Goal: Task Accomplishment & Management: Use online tool/utility

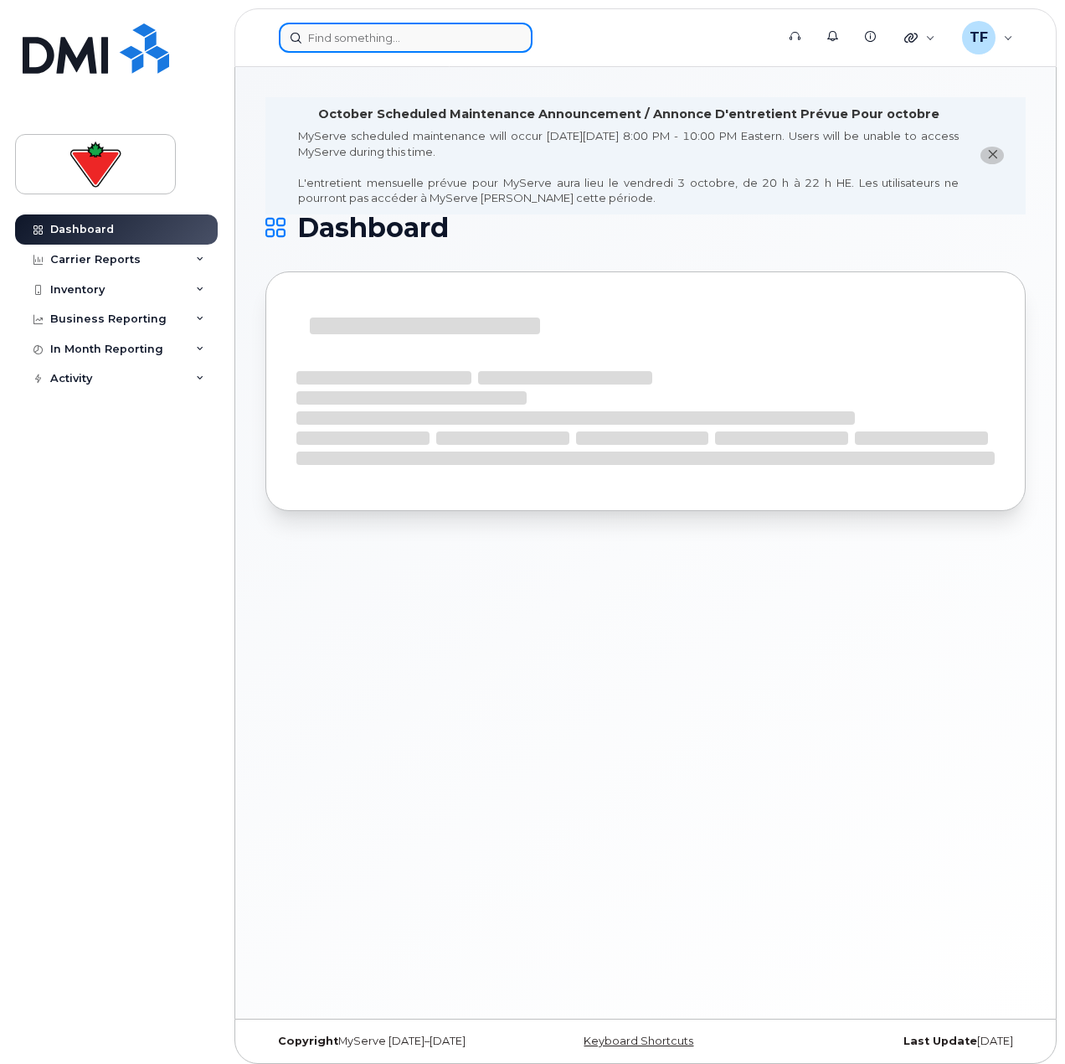
click at [326, 36] on input at bounding box center [406, 38] width 254 height 30
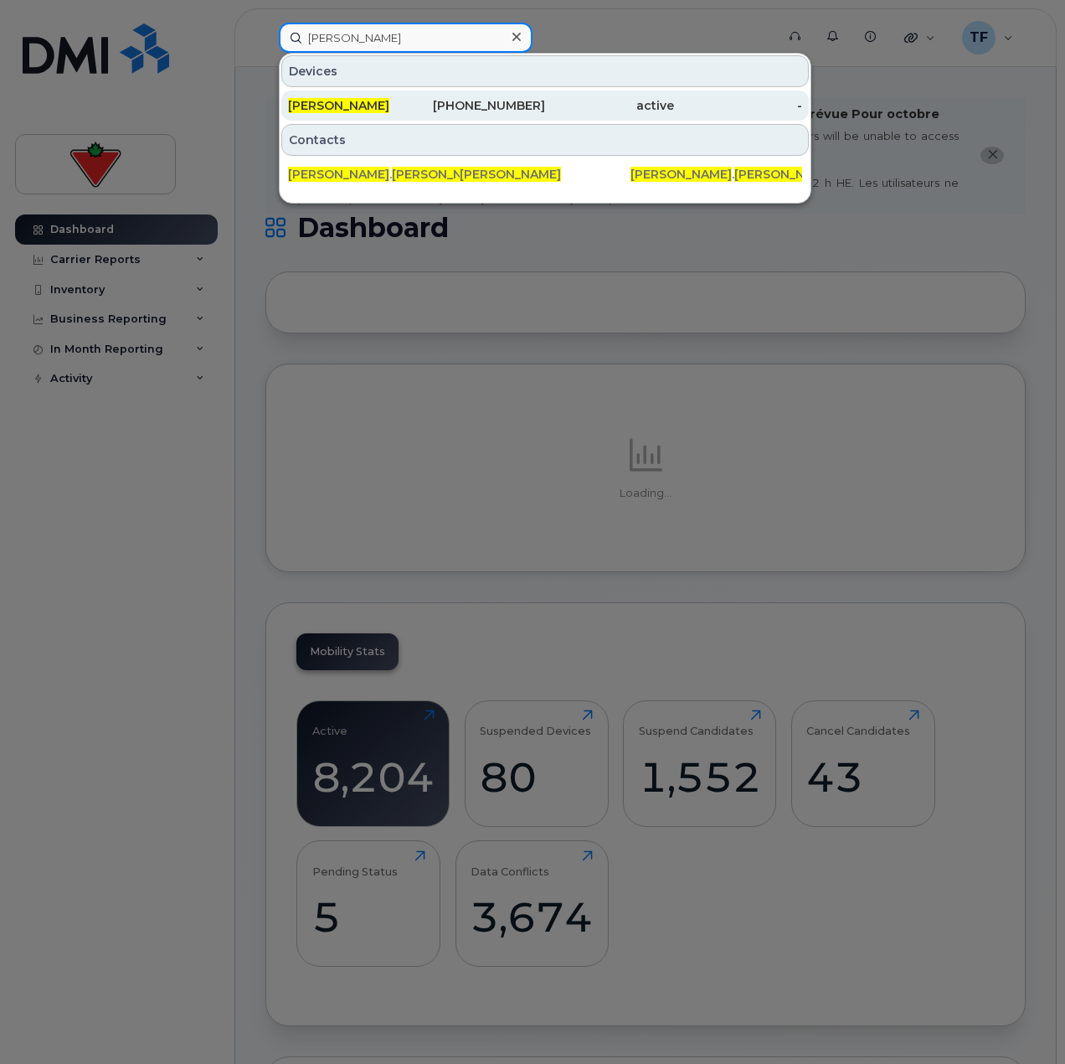
type input "scott gibson"
click at [425, 112] on div "416-930-8145" at bounding box center [481, 105] width 129 height 17
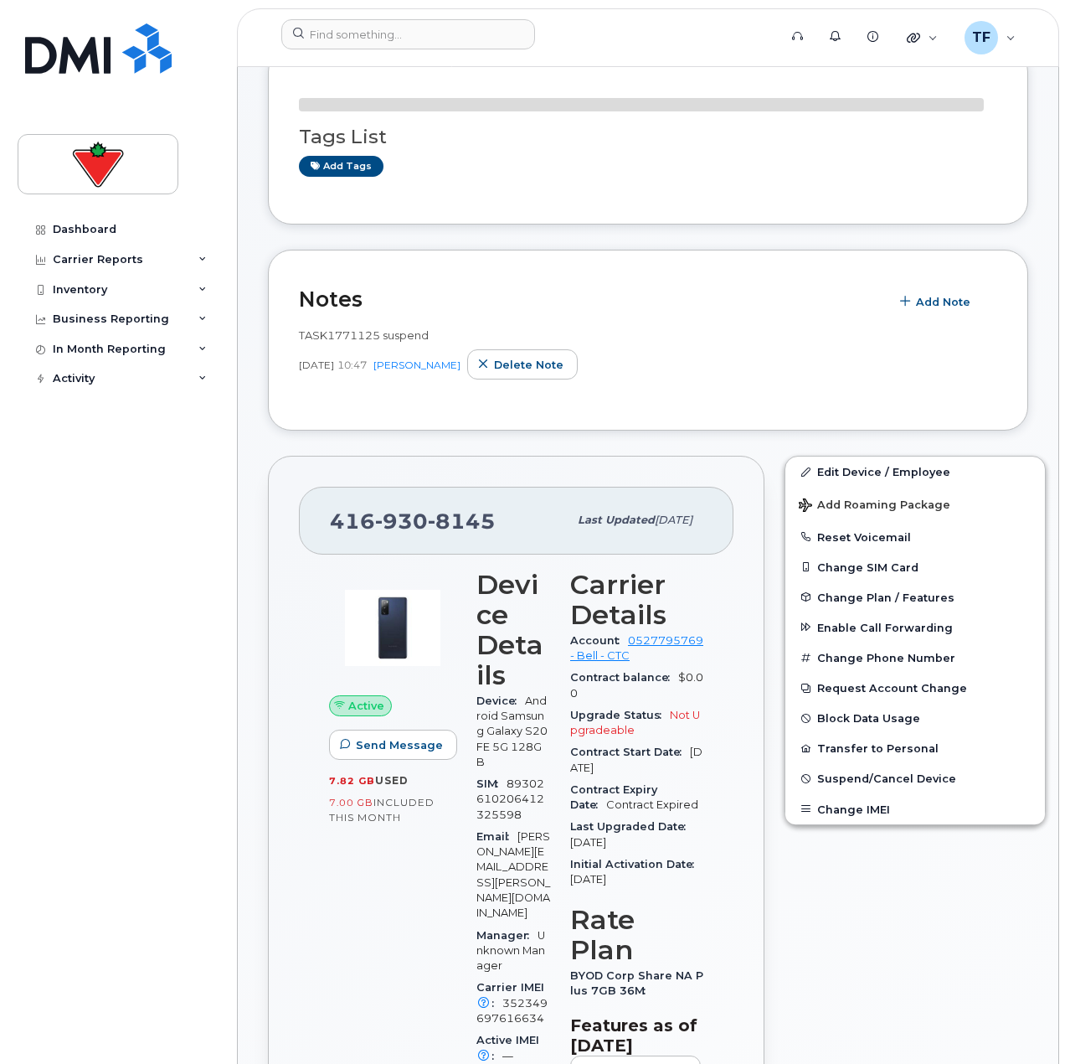
scroll to position [586, 0]
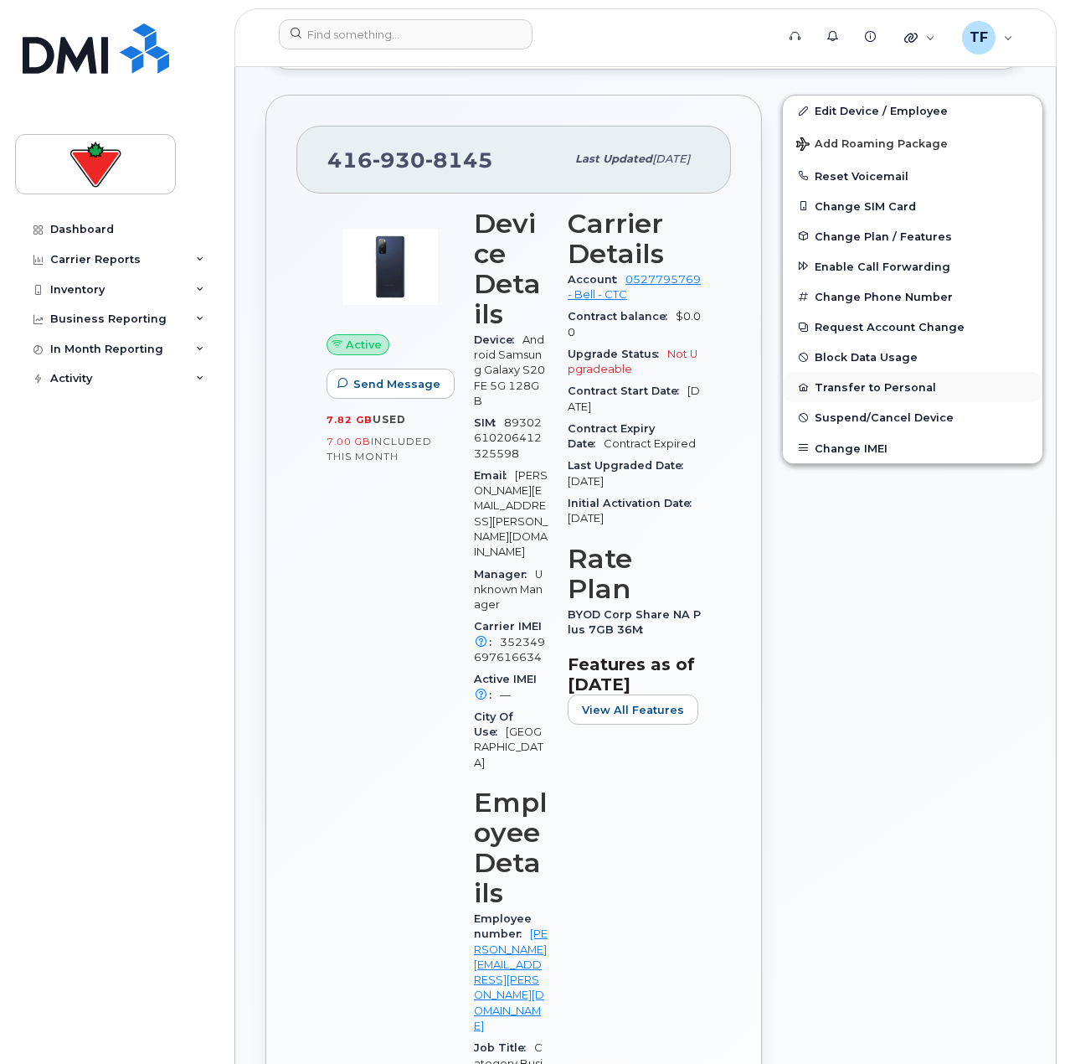
click at [885, 385] on button "Transfer to Personal" at bounding box center [913, 387] width 260 height 30
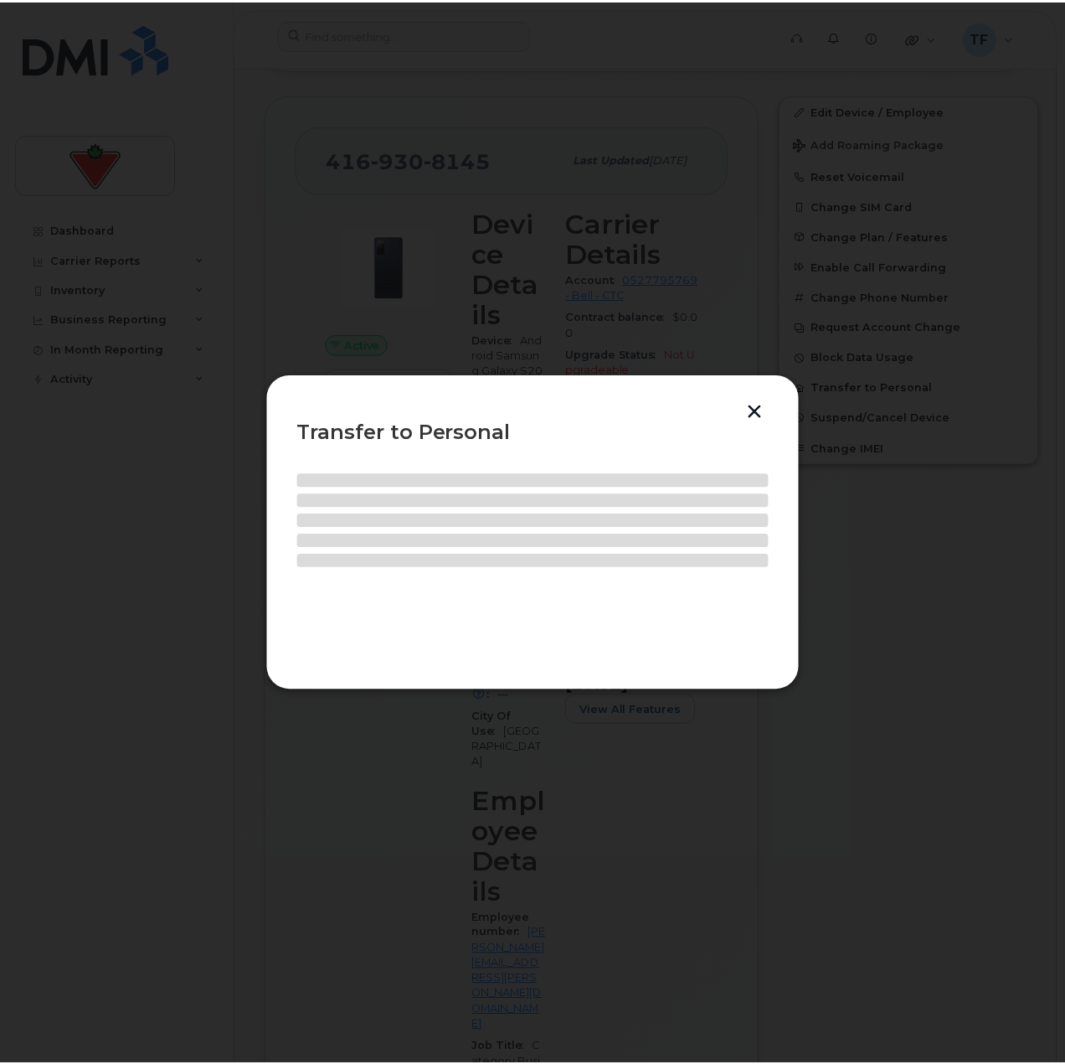
scroll to position [571, 0]
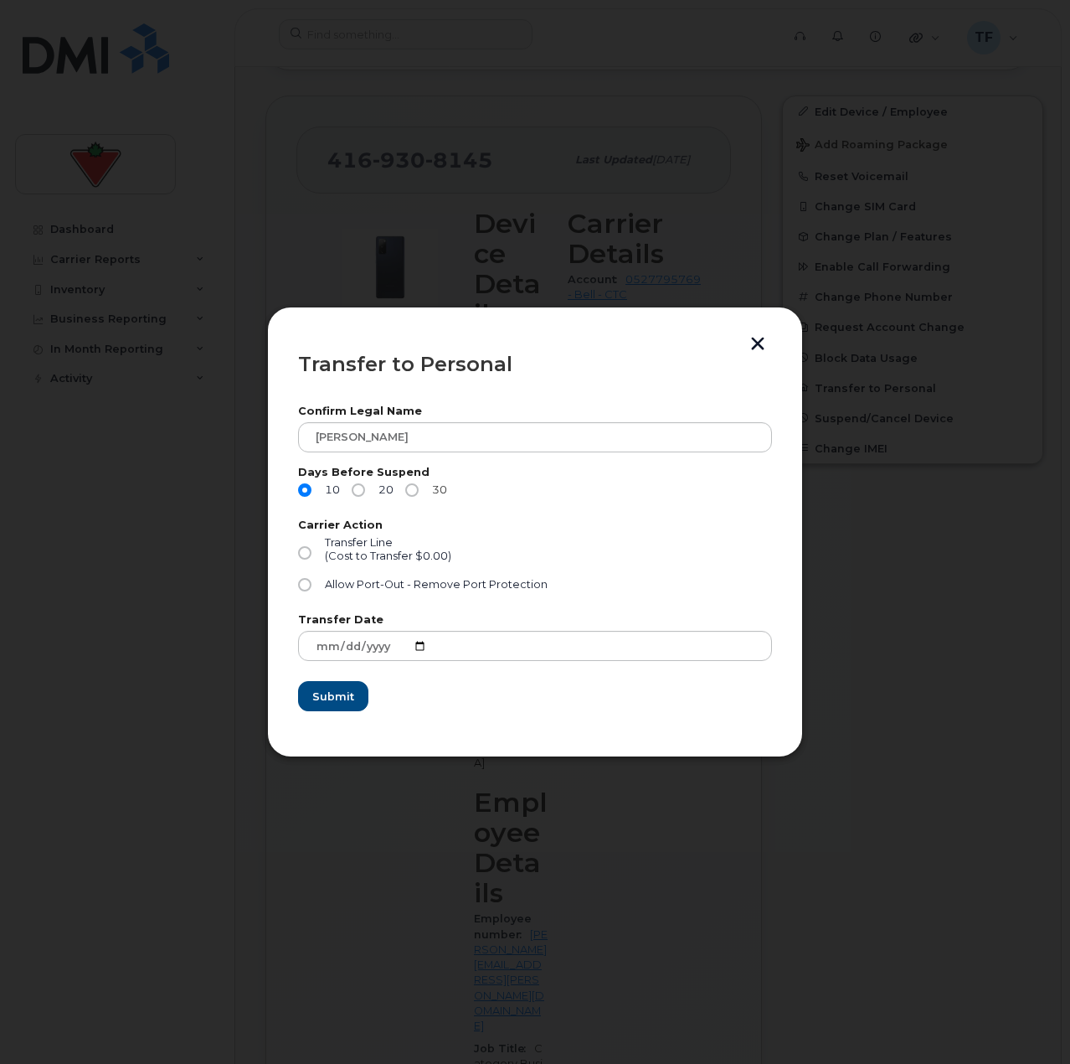
click at [408, 490] on input "30" at bounding box center [411, 489] width 13 height 13
radio input "true"
click at [346, 548] on span "Transfer Line" at bounding box center [359, 542] width 68 height 13
click at [312, 548] on input "Transfer Line (Cost to Transfer $0.00)" at bounding box center [304, 552] width 13 height 13
radio input "true"
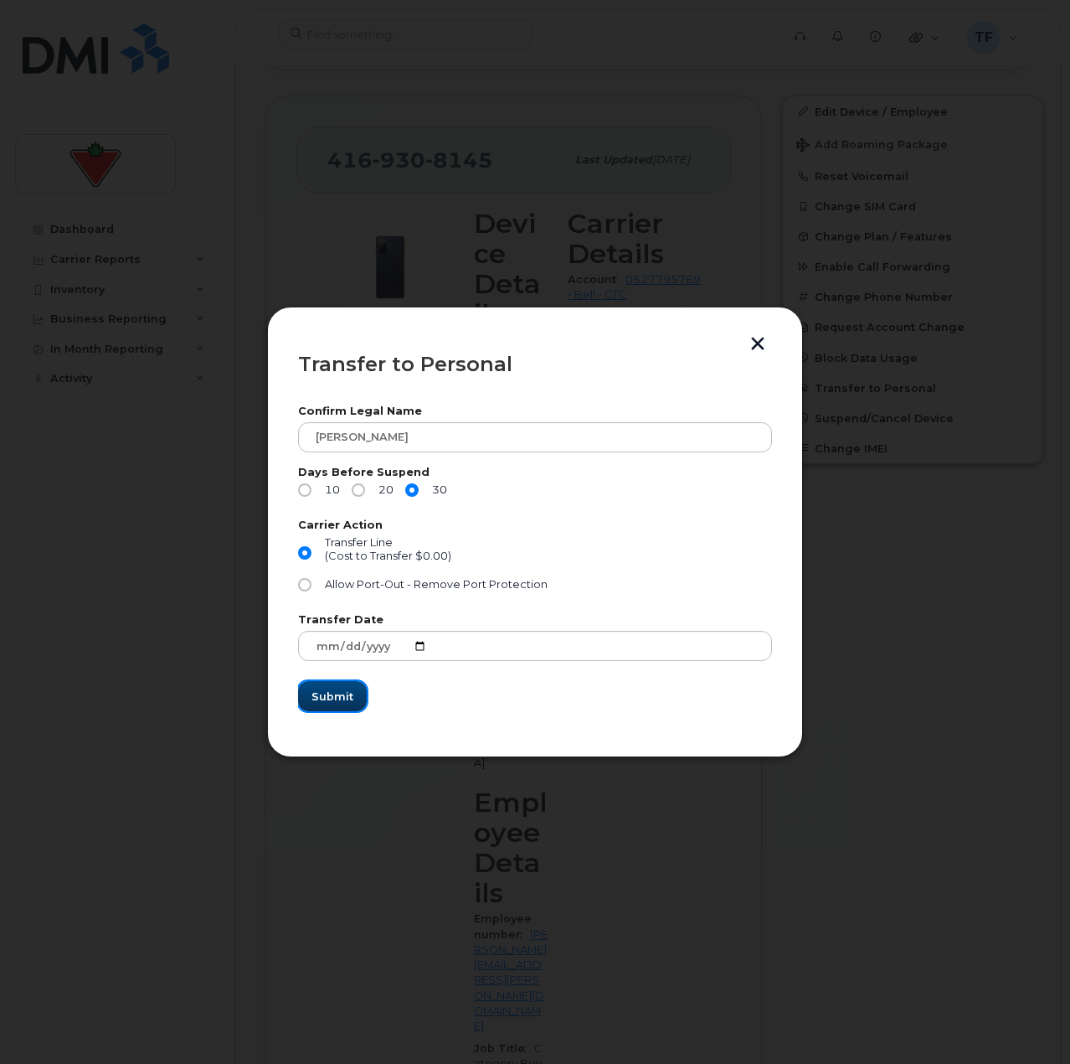
click at [327, 699] on span "Submit" at bounding box center [333, 696] width 42 height 16
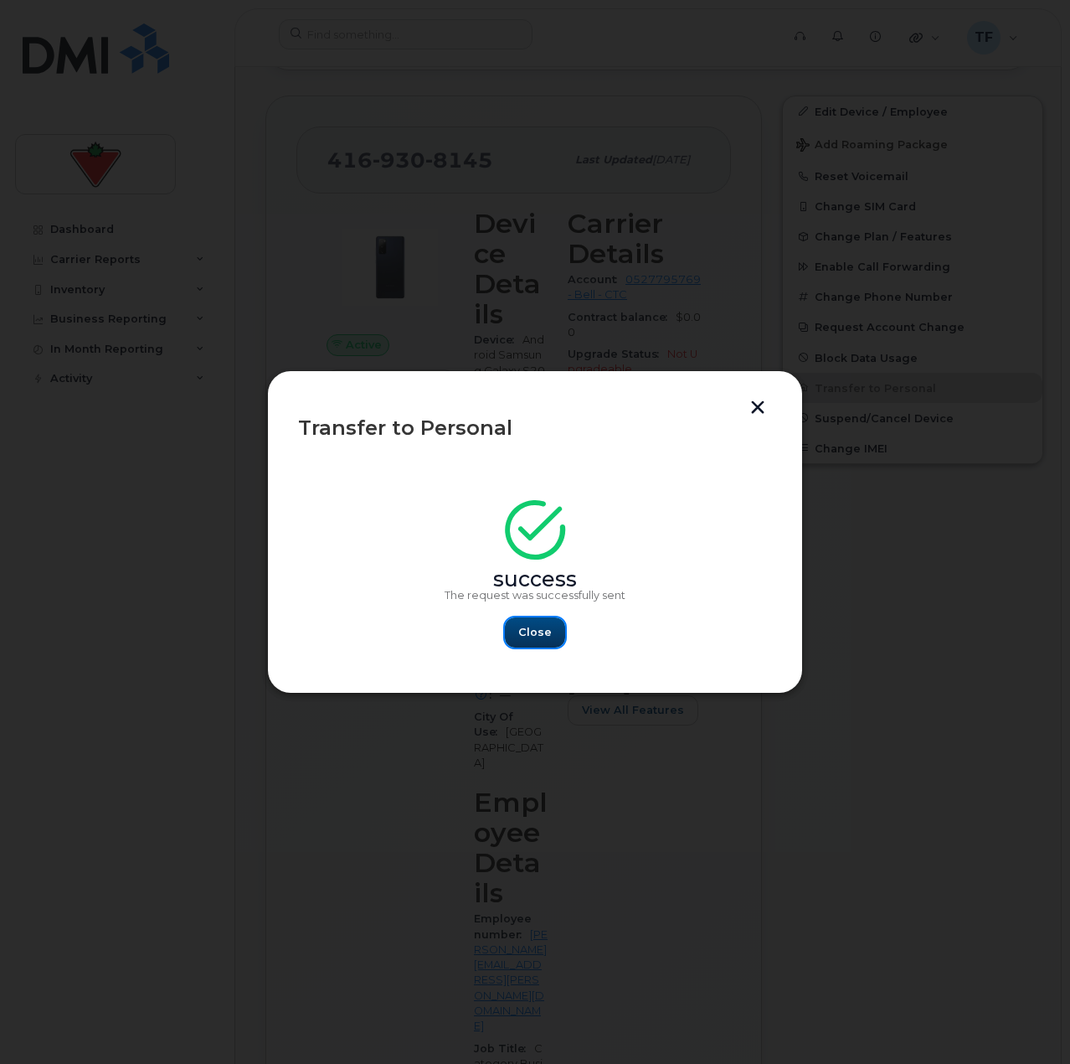
drag, startPoint x: 542, startPoint y: 638, endPoint x: 532, endPoint y: 640, distance: 10.2
click at [541, 638] on span "Close" at bounding box center [534, 632] width 33 height 16
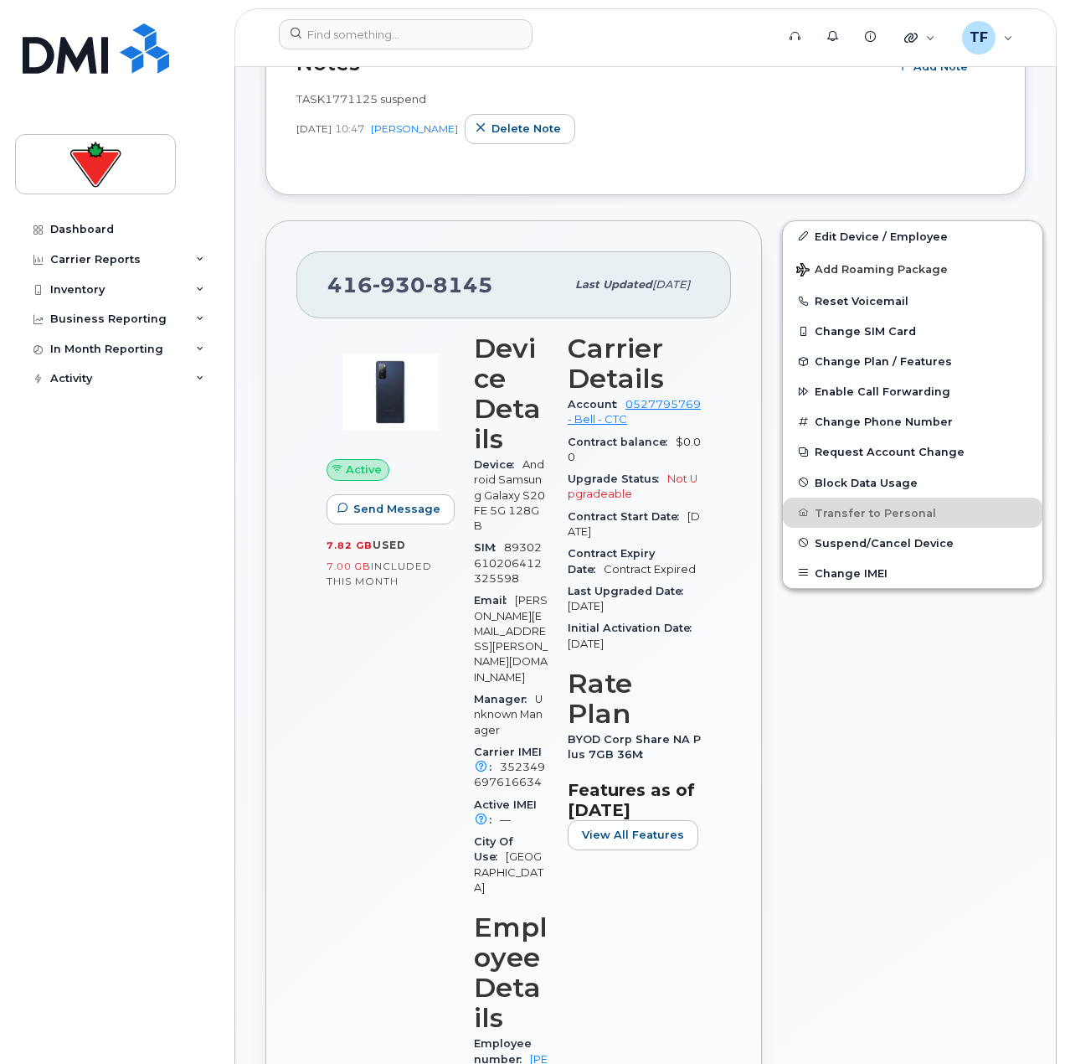
scroll to position [320, 0]
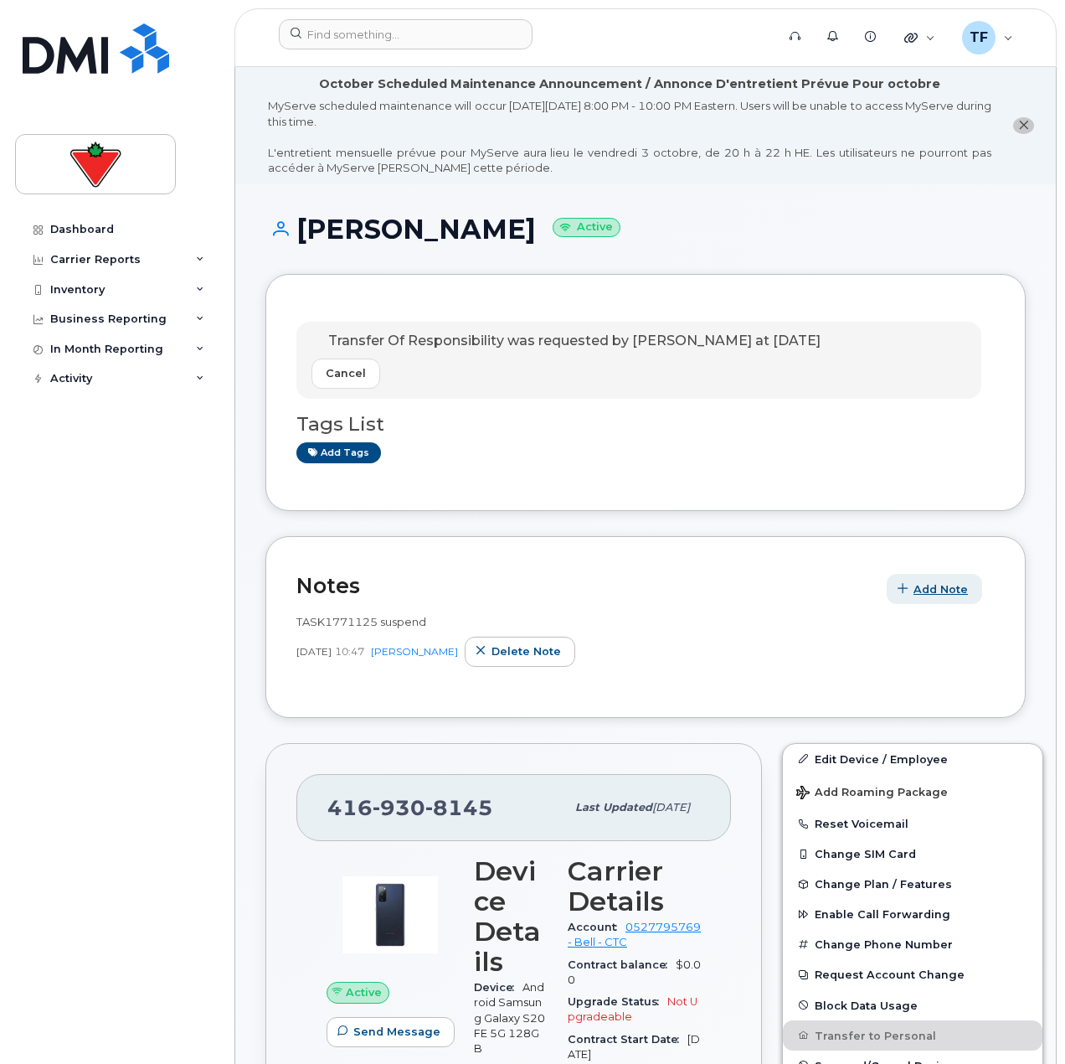
click at [909, 581] on span "button" at bounding box center [903, 589] width 16 height 16
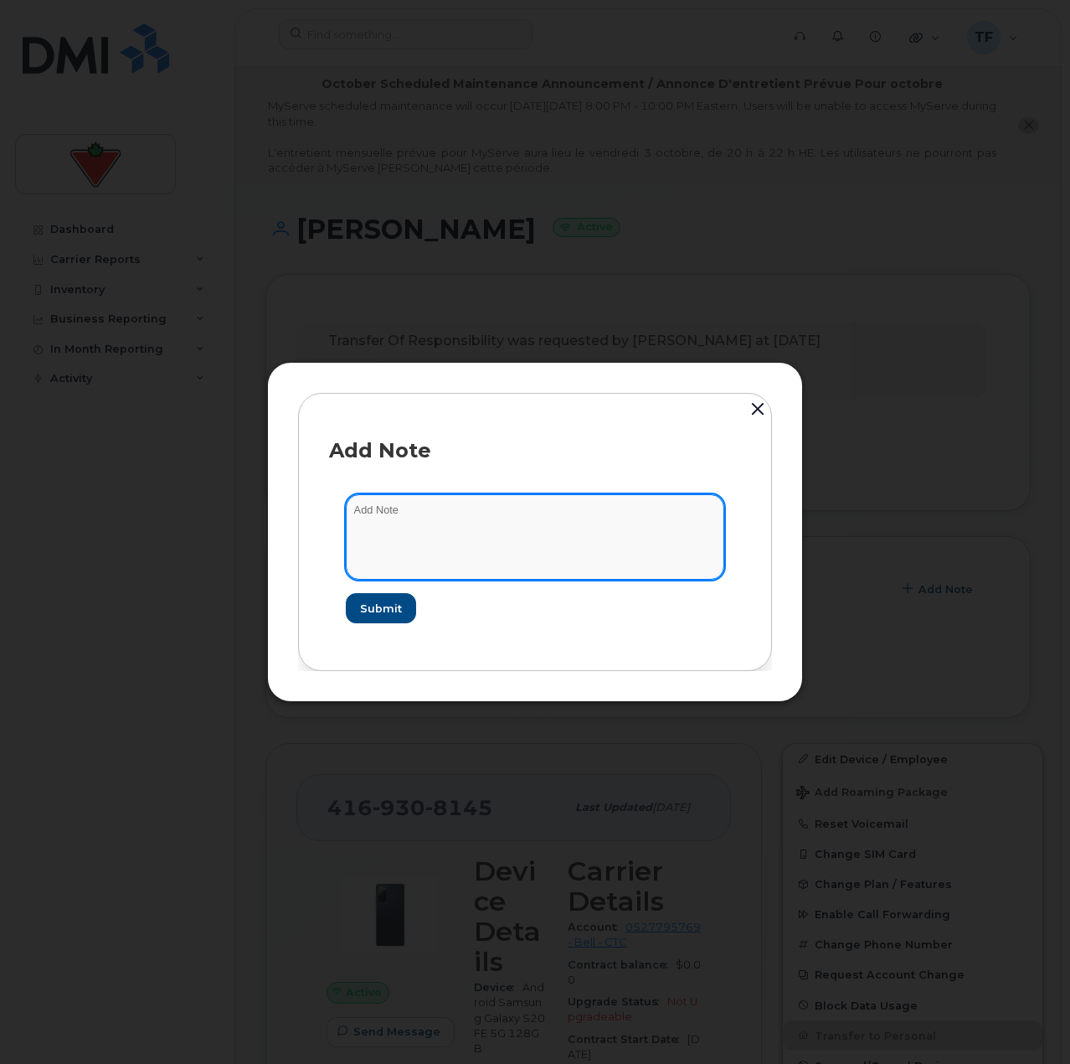
click at [545, 546] on textarea at bounding box center [535, 536] width 379 height 85
click at [450, 527] on textarea "TOR" at bounding box center [535, 536] width 379 height 85
paste textarea "INC5297720"
type textarea "TOR INC5297720"
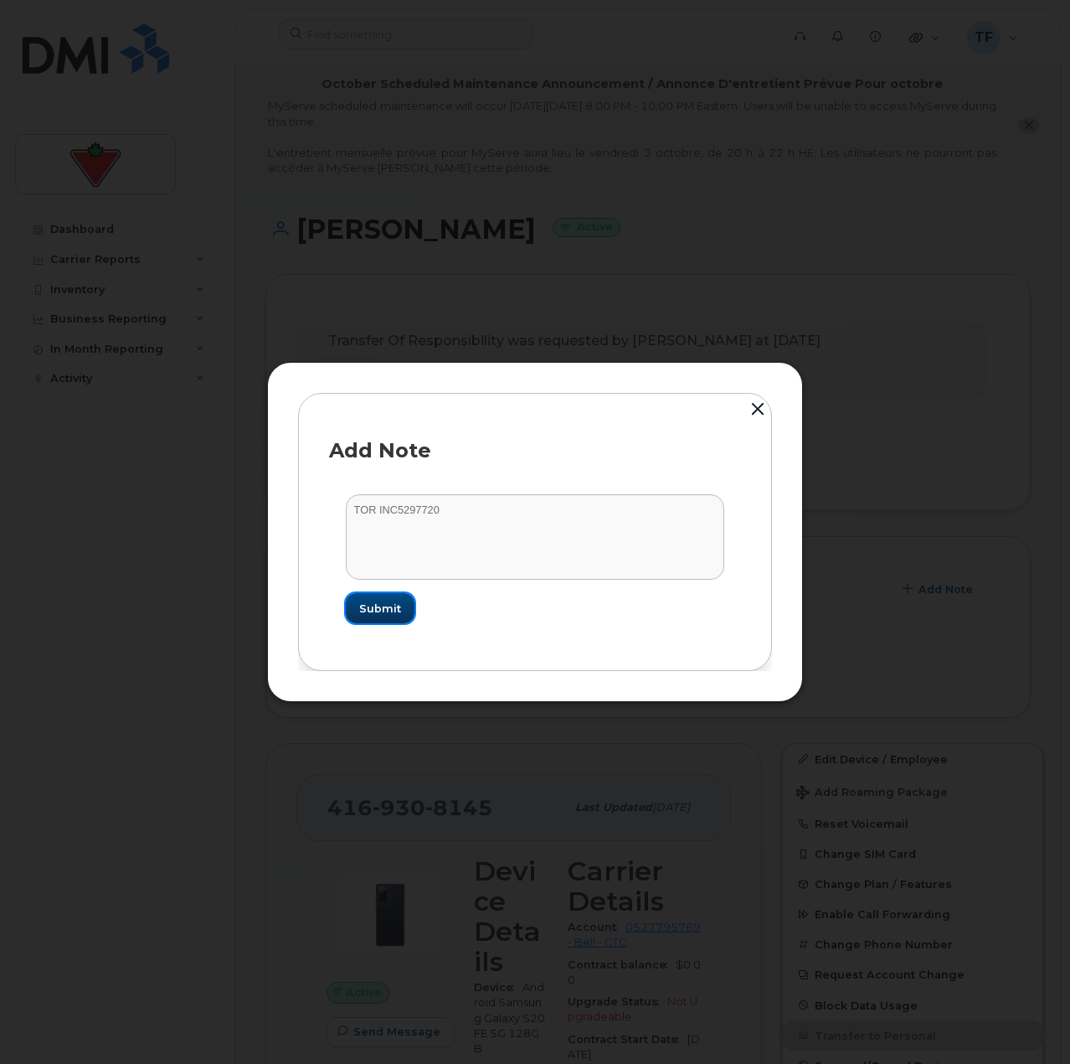
click at [394, 608] on span "Submit" at bounding box center [380, 608] width 42 height 16
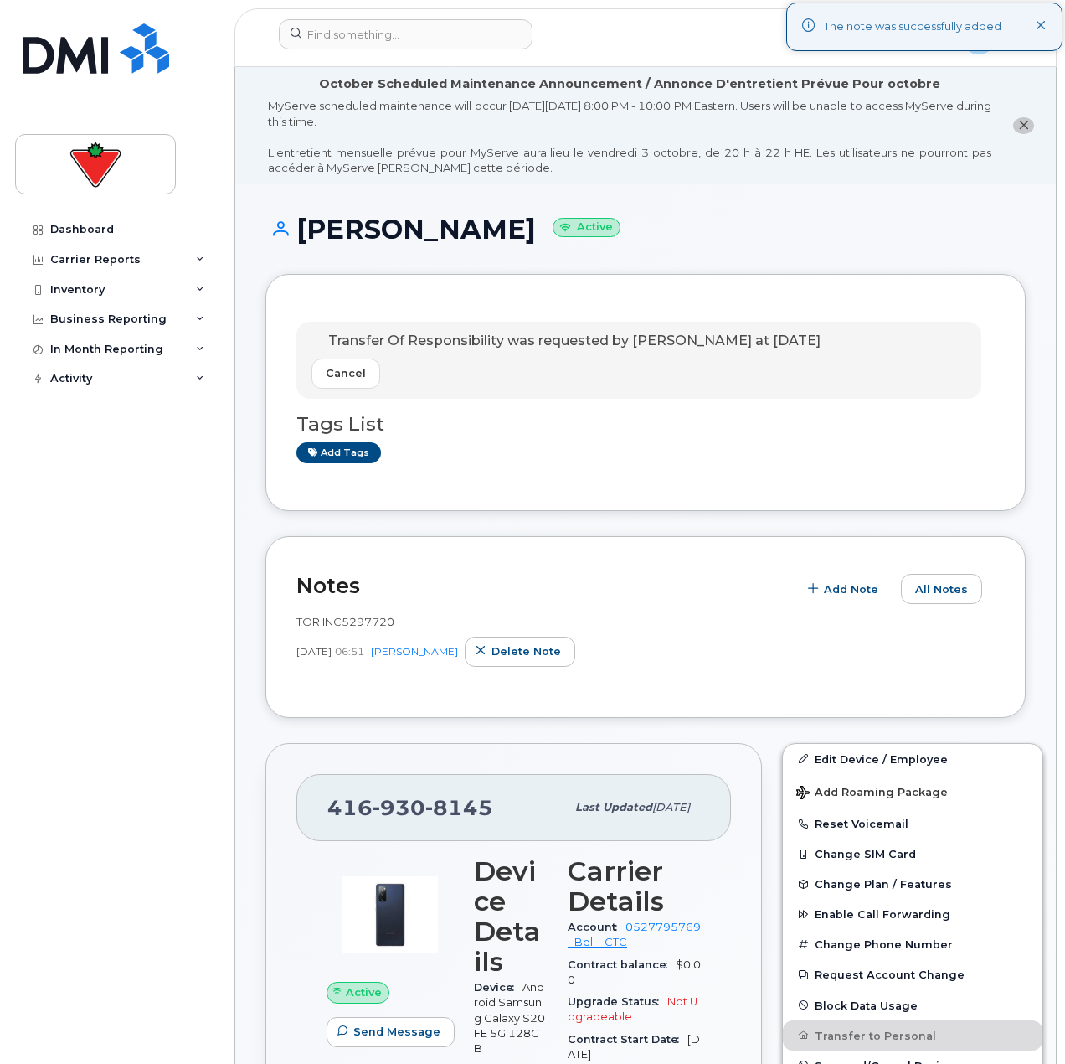
click at [185, 605] on div "Dashboard Carrier Reports Monthly Billing Data Daily Data Pooling Data Behavior…" at bounding box center [118, 626] width 207 height 824
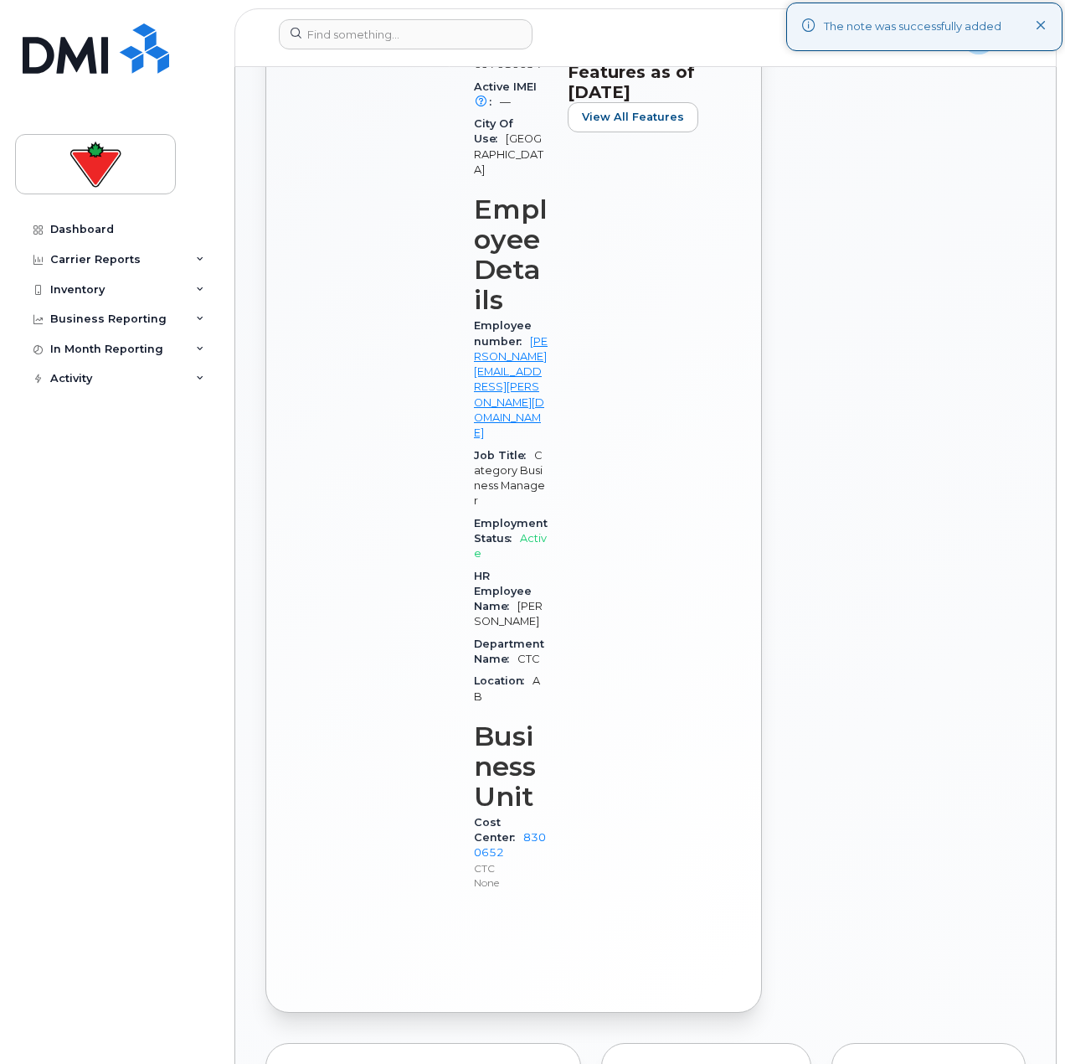
scroll to position [1507, 0]
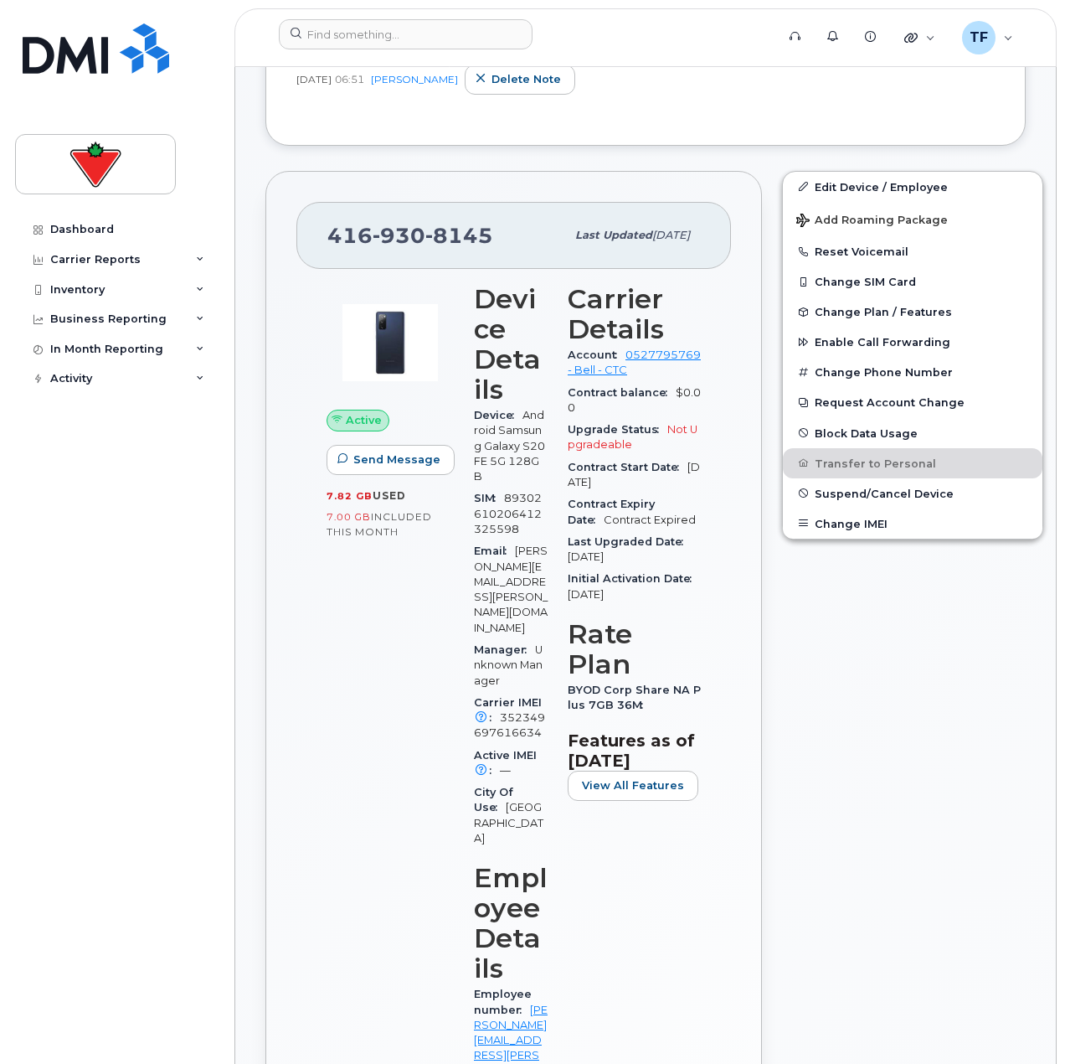
scroll to position [167, 0]
